Goal: Task Accomplishment & Management: Complete application form

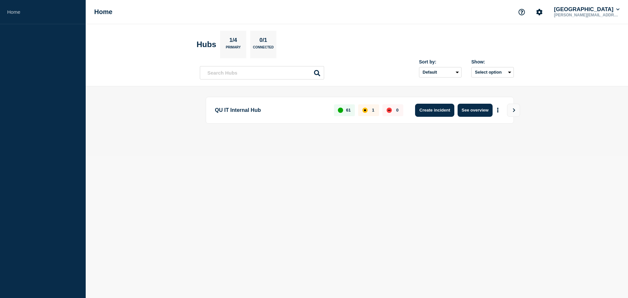
click at [423, 114] on button "Create incident" at bounding box center [434, 110] width 39 height 13
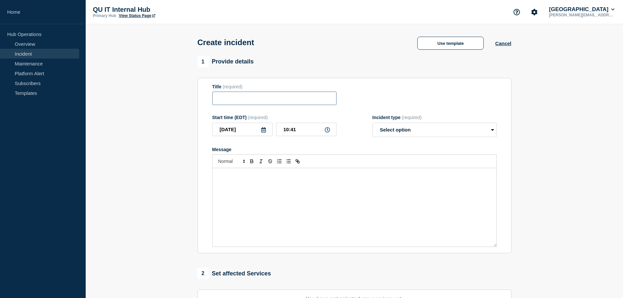
click at [285, 98] on input "Title" at bounding box center [274, 98] width 124 height 13
type input "Failed Email Communications from FreshService"
click at [433, 131] on select "Select option Investigating Identified Monitoring" at bounding box center [435, 130] width 124 height 14
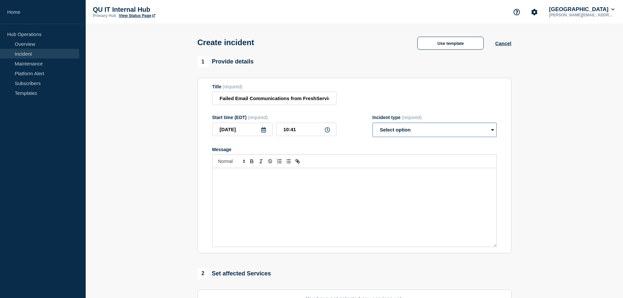
select select "identified"
click at [373, 124] on select "Select option Investigating Identified Monitoring" at bounding box center [435, 130] width 124 height 14
click at [372, 192] on div "Message" at bounding box center [355, 207] width 284 height 79
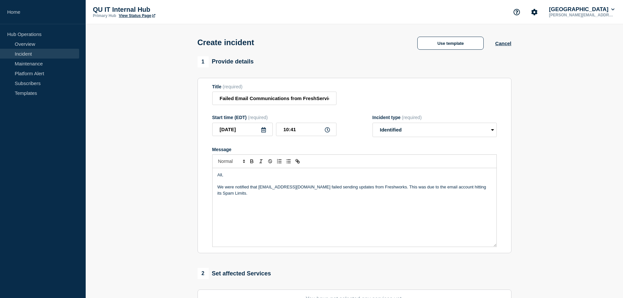
click at [387, 188] on p "We were notified that [EMAIL_ADDRESS][DOMAIN_NAME] failed sending updates from …" at bounding box center [355, 190] width 274 height 12
click at [301, 200] on p "This was due to the email account hitting its Spam Limits." at bounding box center [355, 199] width 274 height 6
drag, startPoint x: 300, startPoint y: 199, endPoint x: 312, endPoint y: 202, distance: 11.7
click at [312, 202] on p "This was due to the email account hitting its Email sending limites derived fro…" at bounding box center [355, 199] width 274 height 6
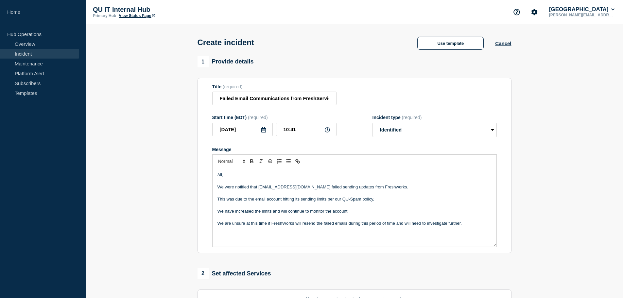
drag, startPoint x: 468, startPoint y: 225, endPoint x: 193, endPoint y: 186, distance: 277.5
click at [193, 186] on section "1 Provide details Title (required) Failed Email Communications from FreshServic…" at bounding box center [355, 243] width 538 height 375
copy div "We were notified that [EMAIL_ADDRESS][DOMAIN_NAME] failed sending updates from …"
click at [303, 241] on div "All, We were notified that [EMAIL_ADDRESS][DOMAIN_NAME] failed sending updates …" at bounding box center [355, 207] width 284 height 79
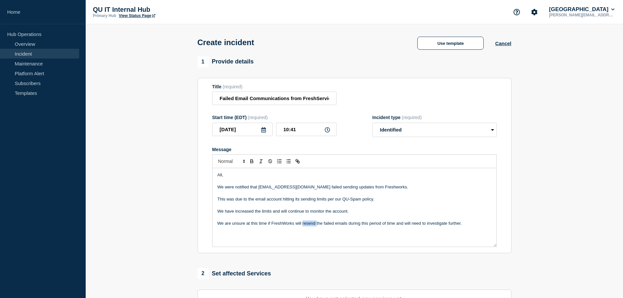
drag, startPoint x: 465, startPoint y: 224, endPoint x: 188, endPoint y: 189, distance: 278.4
click at [188, 189] on section "1 Provide details Title (required) Failed Email Communications from FreshServic…" at bounding box center [355, 243] width 538 height 375
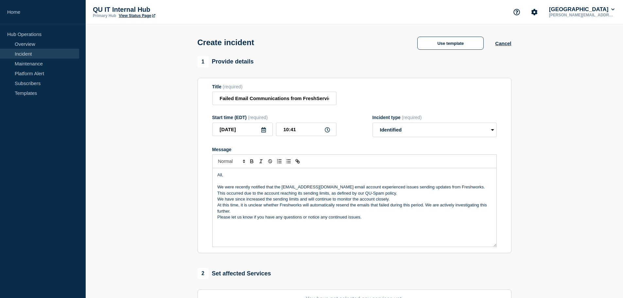
click at [465, 191] on p "We were recently notified that the [EMAIL_ADDRESS][DOMAIN_NAME] email account e…" at bounding box center [355, 190] width 274 height 12
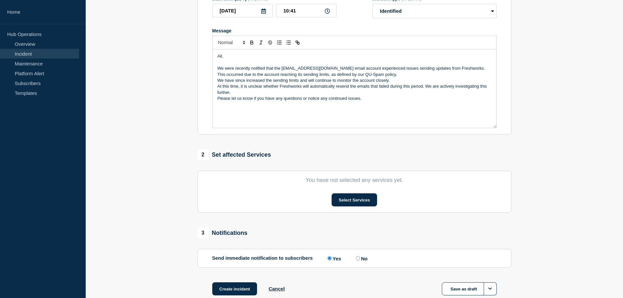
scroll to position [121, 0]
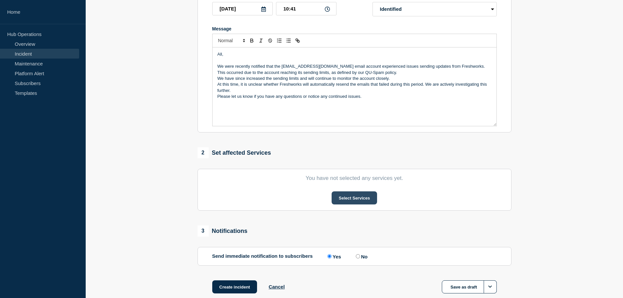
click at [354, 193] on button "Select Services" at bounding box center [354, 197] width 45 height 13
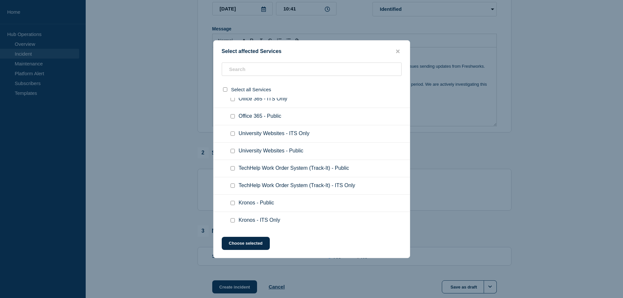
scroll to position [996, 0]
click at [234, 135] on input "University Websites - ITS Only checkbox" at bounding box center [233, 134] width 4 height 4
checkbox input "true"
click at [249, 243] on button "Choose selected" at bounding box center [246, 243] width 48 height 13
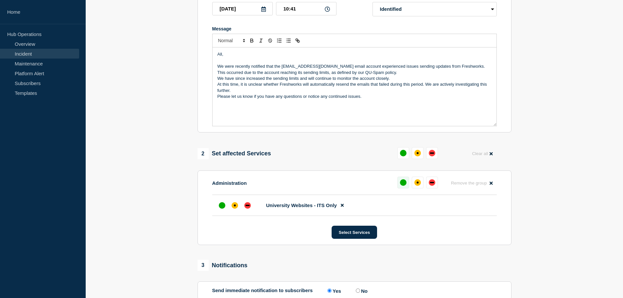
click at [404, 181] on div "up" at bounding box center [403, 182] width 7 height 7
click at [417, 184] on div "affected" at bounding box center [415, 182] width 7 height 7
click at [235, 211] on div at bounding box center [235, 206] width 12 height 12
click at [220, 207] on div "up" at bounding box center [222, 205] width 7 height 7
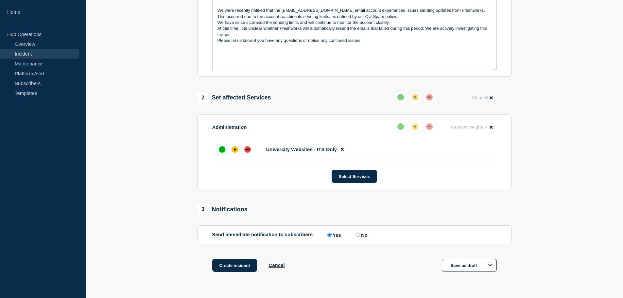
scroll to position [195, 0]
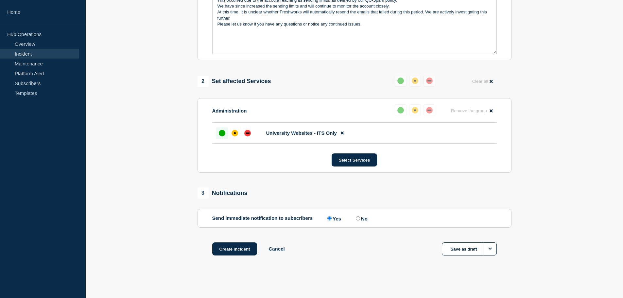
click at [429, 183] on div "1 Provide details Title (required) Failed Email Communications from FreshServic…" at bounding box center [355, 67] width 322 height 409
click at [245, 248] on button "Create incident" at bounding box center [234, 248] width 45 height 13
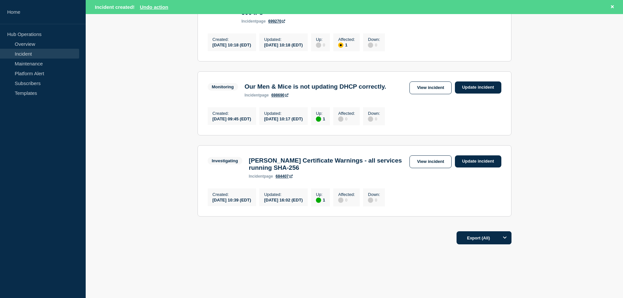
scroll to position [260, 0]
